Goal: Find contact information: Find contact information

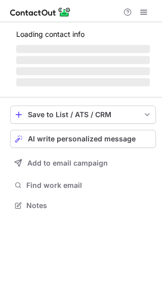
scroll to position [211, 162]
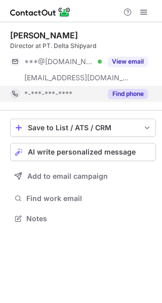
click at [122, 92] on button "Find phone" at bounding box center [128, 94] width 40 height 10
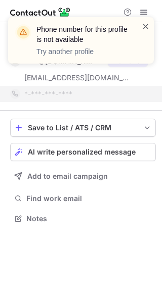
click at [147, 26] on span at bounding box center [145, 26] width 8 height 10
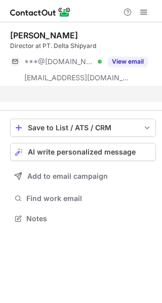
scroll to position [195, 162]
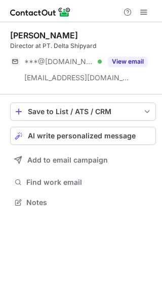
click at [135, 64] on div "Phone number for this profile is not available Try another profile Seng A Direc…" at bounding box center [81, 151] width 162 height 303
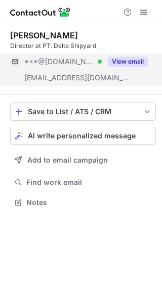
click at [134, 61] on button "View email" at bounding box center [128, 62] width 40 height 10
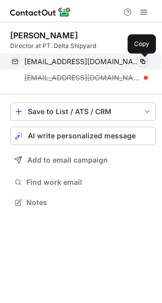
click at [142, 61] on span at bounding box center [142, 62] width 8 height 8
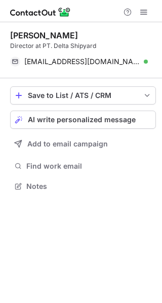
scroll to position [179, 162]
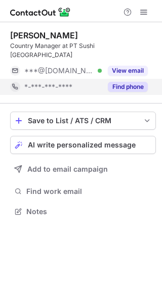
scroll to position [5, 5]
click at [107, 79] on div "Find phone" at bounding box center [124, 87] width 46 height 16
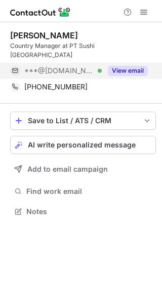
click at [133, 66] on button "View email" at bounding box center [128, 71] width 40 height 10
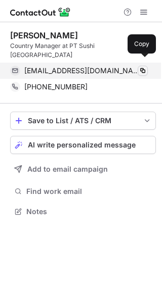
click at [143, 67] on span at bounding box center [142, 71] width 8 height 8
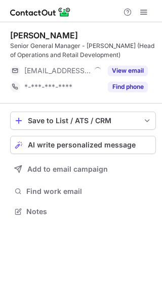
scroll to position [204, 162]
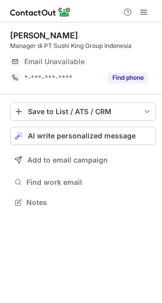
scroll to position [5, 5]
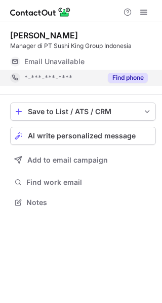
click at [74, 81] on div "*-***-***-****" at bounding box center [62, 77] width 77 height 9
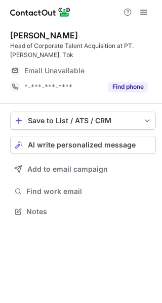
scroll to position [204, 162]
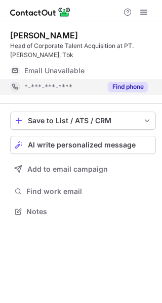
click at [101, 85] on div "Find phone" at bounding box center [124, 87] width 46 height 16
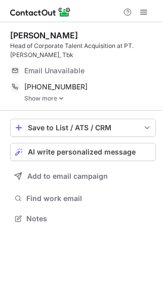
click at [49, 96] on link "Show more" at bounding box center [89, 98] width 131 height 7
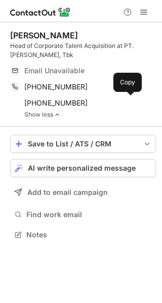
scroll to position [227, 162]
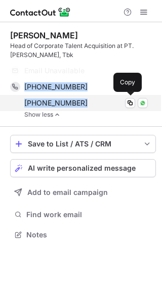
drag, startPoint x: 25, startPoint y: 84, endPoint x: 82, endPoint y: 102, distance: 60.2
click at [82, 102] on div "+6281808291282 Copy WhatsApp +6285213518785 Copy WhatsApp" at bounding box center [78, 95] width 137 height 32
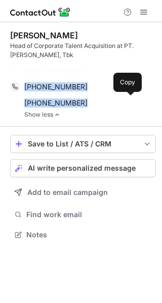
copy div "+6281808291282 Copy WhatsApp +6285213518785"
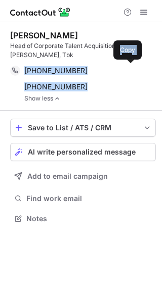
scroll to position [211, 162]
